Goal: Task Accomplishment & Management: Complete application form

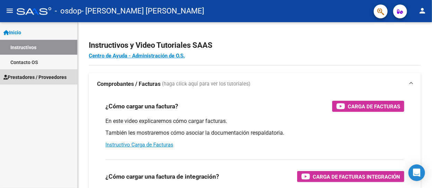
click at [26, 75] on span "Prestadores / Proveedores" at bounding box center [34, 77] width 63 height 8
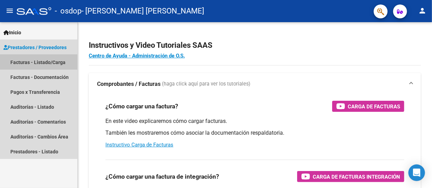
click at [28, 62] on link "Facturas - Listado/Carga" at bounding box center [38, 62] width 77 height 15
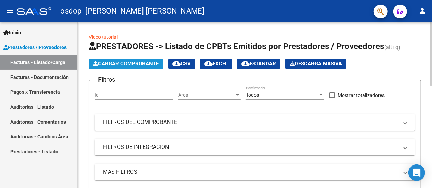
click at [119, 63] on span "Cargar Comprobante" at bounding box center [126, 64] width 66 height 6
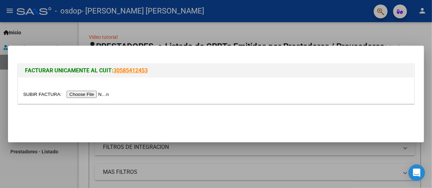
click at [96, 95] on input "file" at bounding box center [67, 94] width 88 height 7
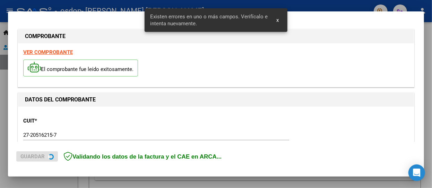
scroll to position [167, 0]
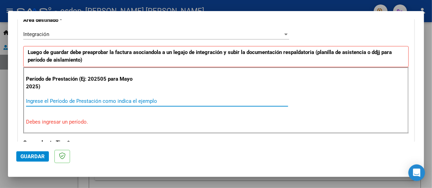
click at [66, 99] on input "Ingrese el Período de Prestación como indica el ejemplo" at bounding box center [157, 101] width 262 height 6
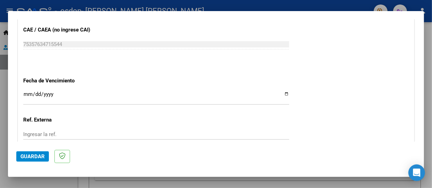
scroll to position [444, 0]
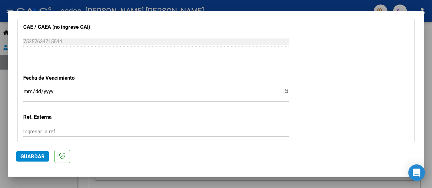
type input "202508"
click at [283, 90] on input "Ingresar la fecha" at bounding box center [156, 94] width 266 height 11
type input "[DATE]"
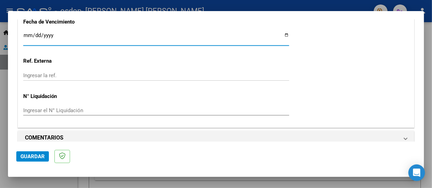
scroll to position [508, 0]
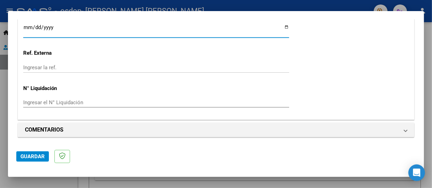
click at [31, 157] on span "Guardar" at bounding box center [32, 156] width 24 height 6
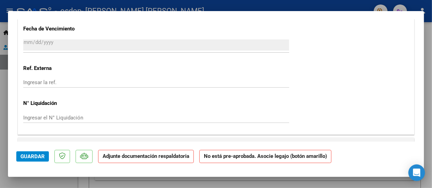
scroll to position [624, 0]
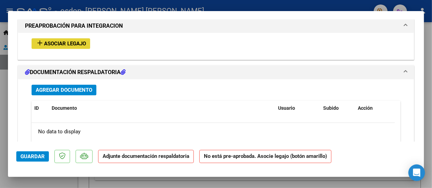
click at [57, 41] on span "Asociar Legajo" at bounding box center [65, 44] width 42 height 6
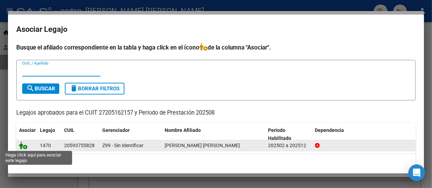
click at [23, 148] on icon at bounding box center [23, 146] width 8 height 8
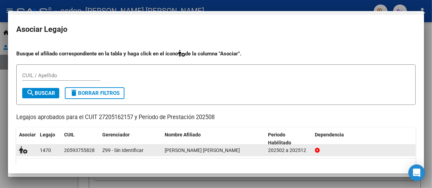
scroll to position [642, 0]
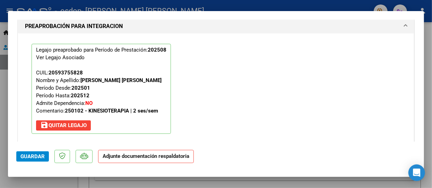
click at [41, 157] on span "Guardar" at bounding box center [32, 156] width 24 height 6
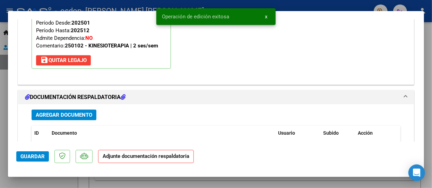
scroll to position [746, 0]
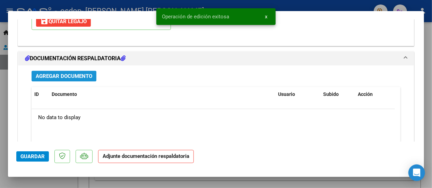
click at [65, 76] on span "Agregar Documento" at bounding box center [64, 76] width 56 height 6
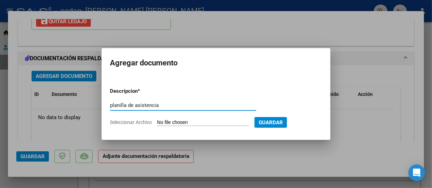
type input "planilla de asistencia"
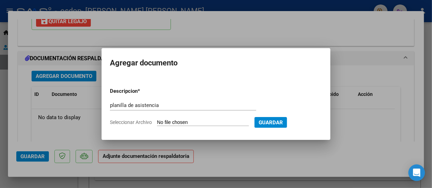
click at [162, 121] on input "Seleccionar Archivo" at bounding box center [203, 123] width 92 height 7
type input "C:\fakepath\Asistencia agosto.pdf"
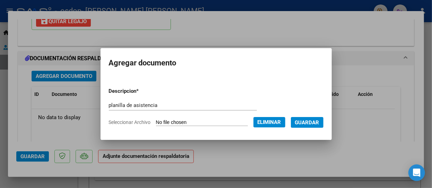
click at [314, 119] on span "Guardar" at bounding box center [307, 122] width 24 height 6
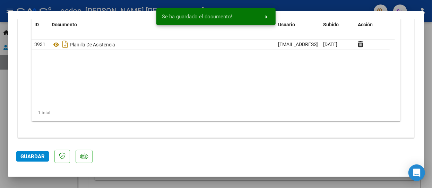
scroll to position [816, 0]
click at [34, 156] on span "Guardar" at bounding box center [32, 156] width 24 height 6
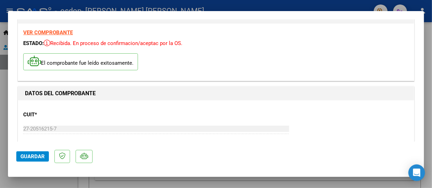
scroll to position [0, 0]
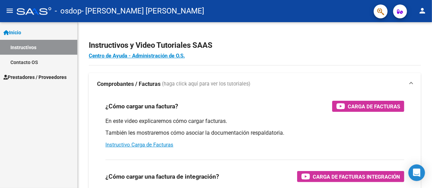
click at [34, 76] on span "Prestadores / Proveedores" at bounding box center [34, 77] width 63 height 8
click at [16, 77] on span "Prestadores / Proveedores" at bounding box center [34, 77] width 63 height 8
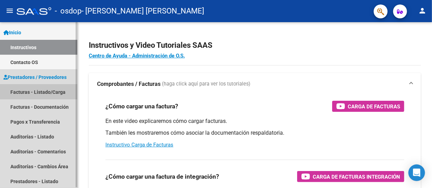
click at [24, 91] on link "Facturas - Listado/Carga" at bounding box center [38, 92] width 77 height 15
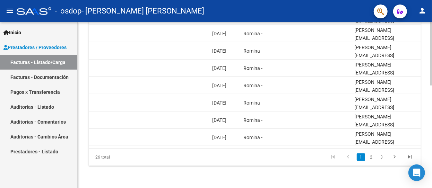
scroll to position [95, 0]
